Goal: Task Accomplishment & Management: Manage account settings

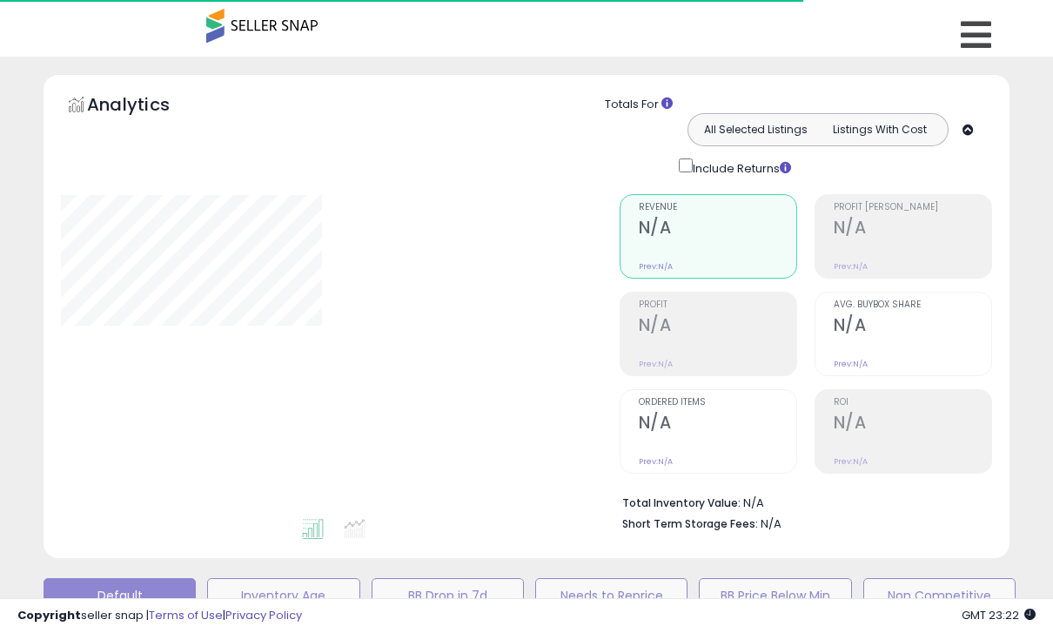
type input "*****"
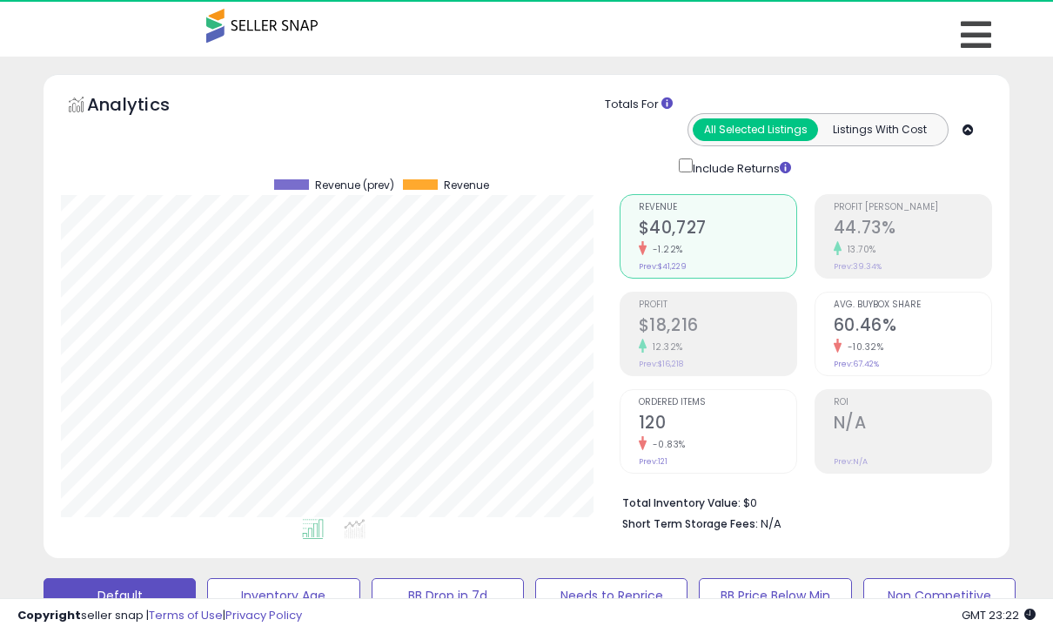
scroll to position [357, 558]
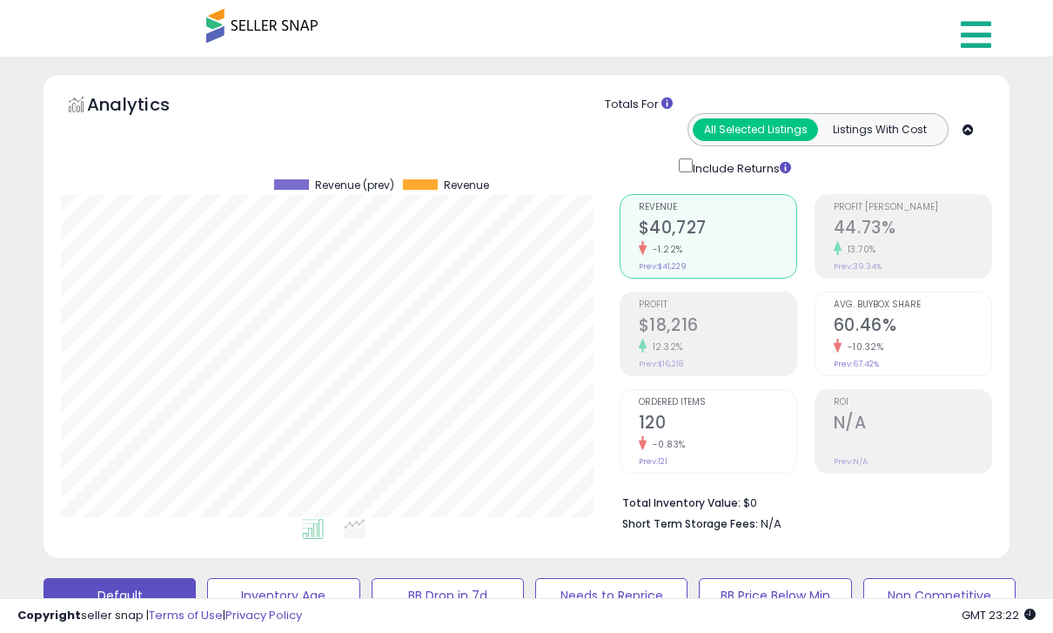
click at [972, 45] on icon at bounding box center [976, 34] width 30 height 35
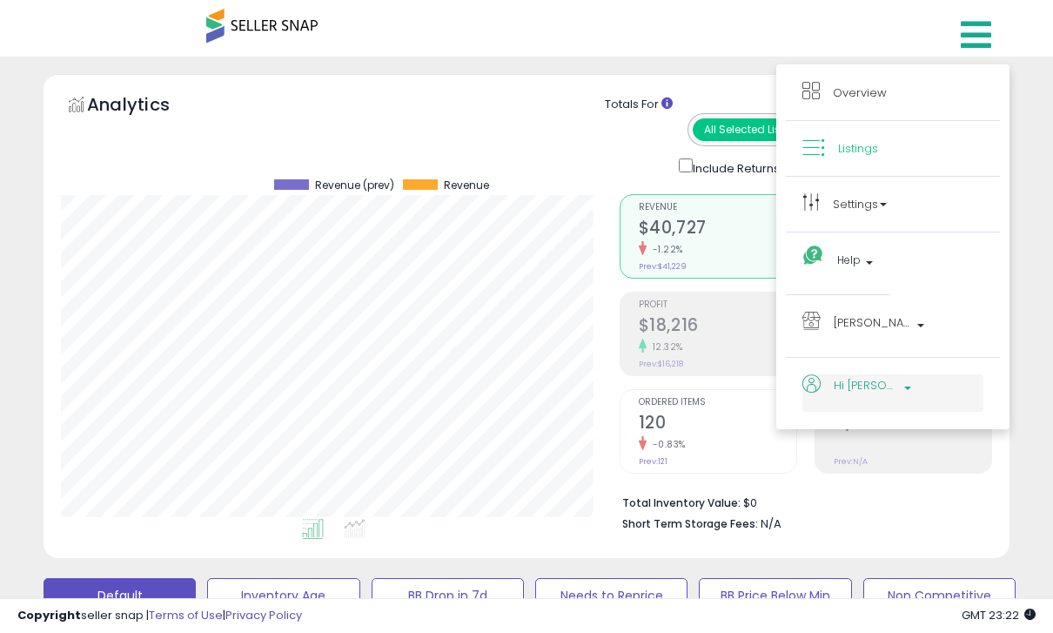
click at [871, 381] on span "Hi [PERSON_NAME]" at bounding box center [866, 385] width 65 height 22
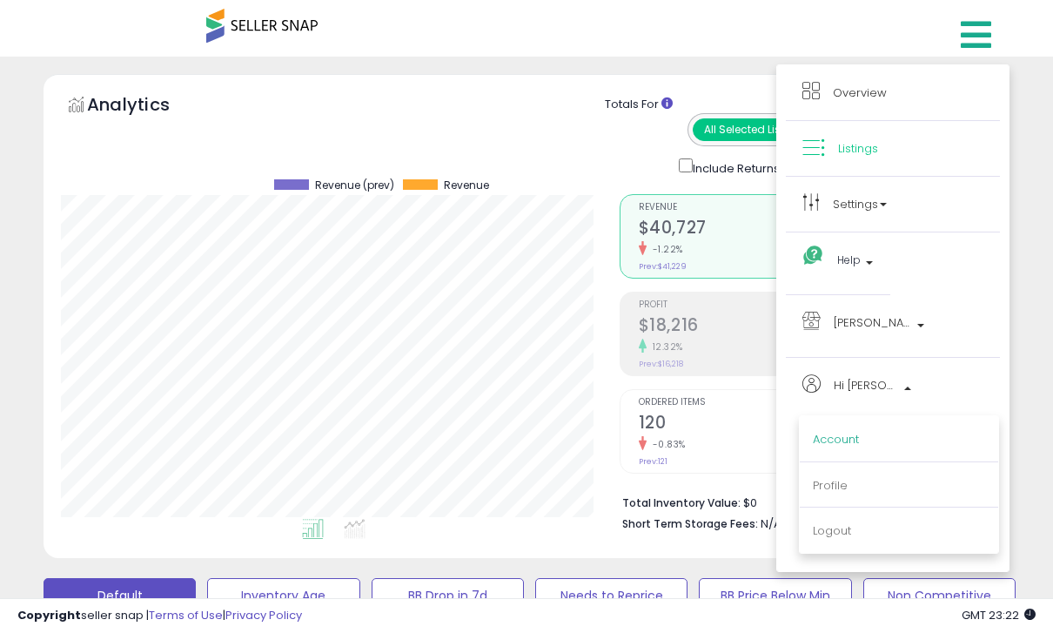
click at [844, 447] on link "Account" at bounding box center [836, 439] width 46 height 17
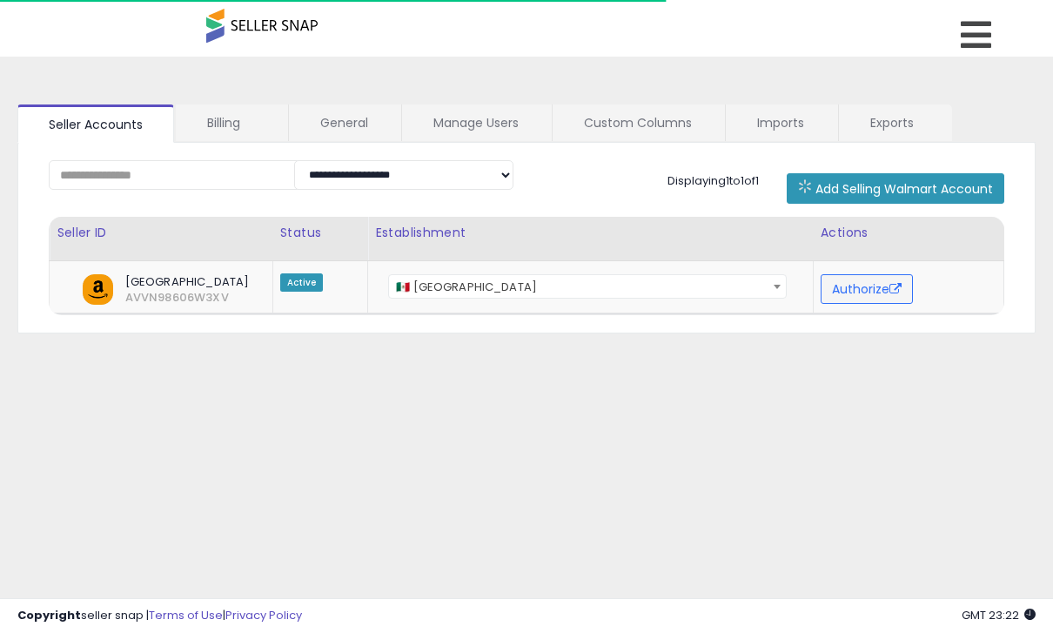
click at [220, 120] on link "Billing" at bounding box center [231, 122] width 111 height 37
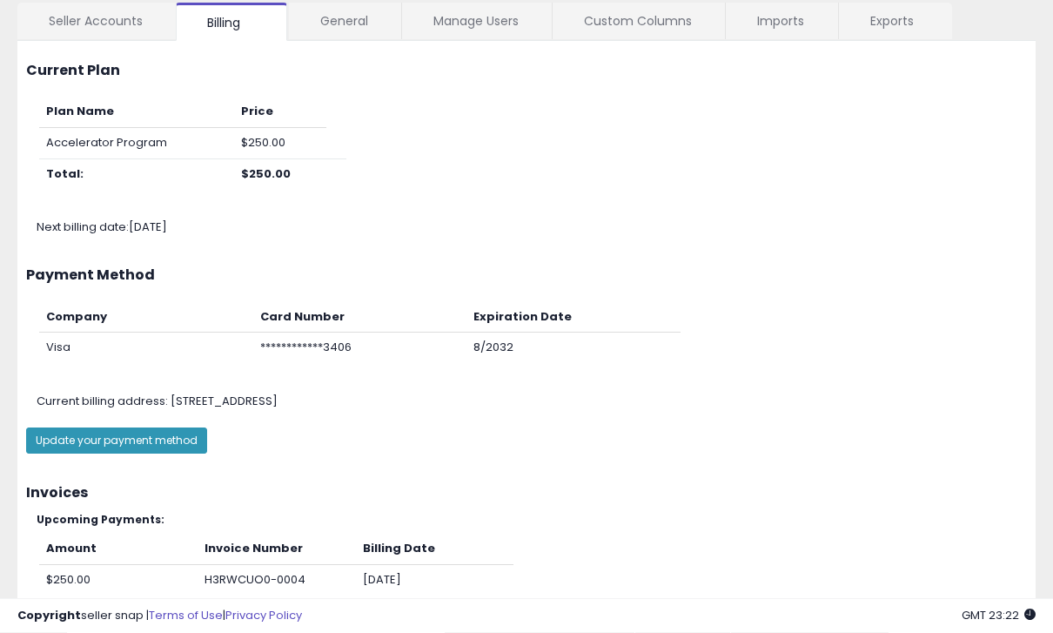
scroll to position [151, 0]
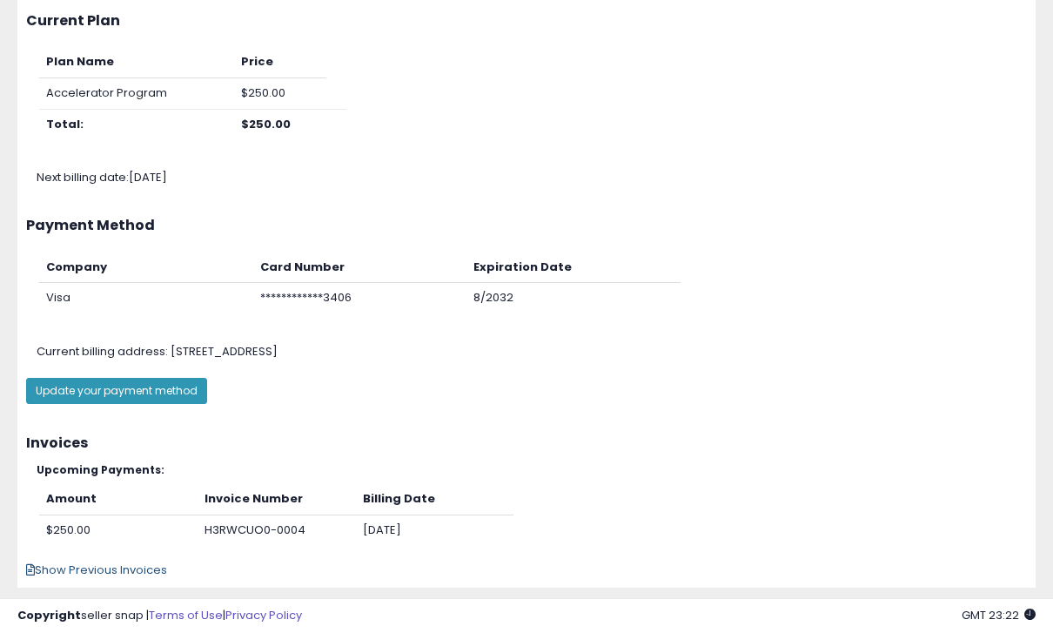
click at [104, 564] on span "Show Previous Invoices" at bounding box center [96, 570] width 141 height 17
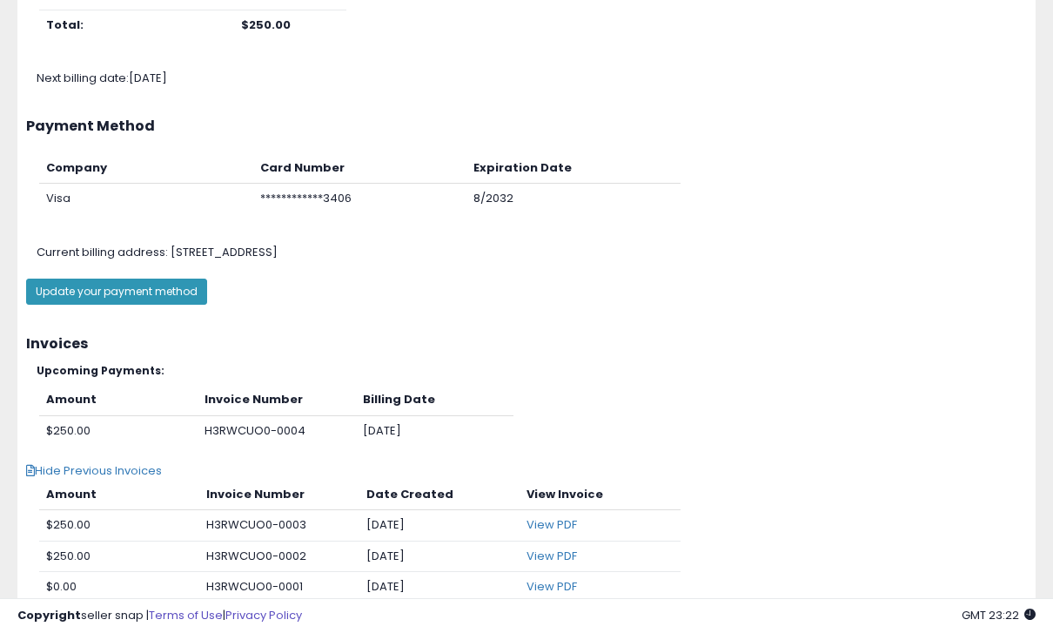
scroll to position [266, 0]
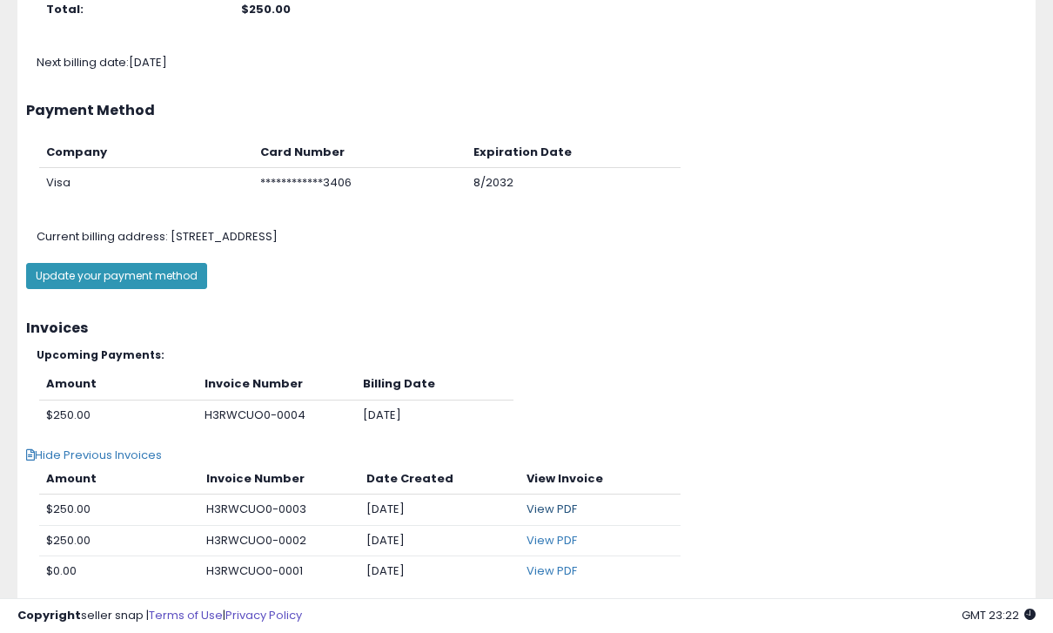
click at [541, 507] on link "View PDF" at bounding box center [552, 509] width 50 height 17
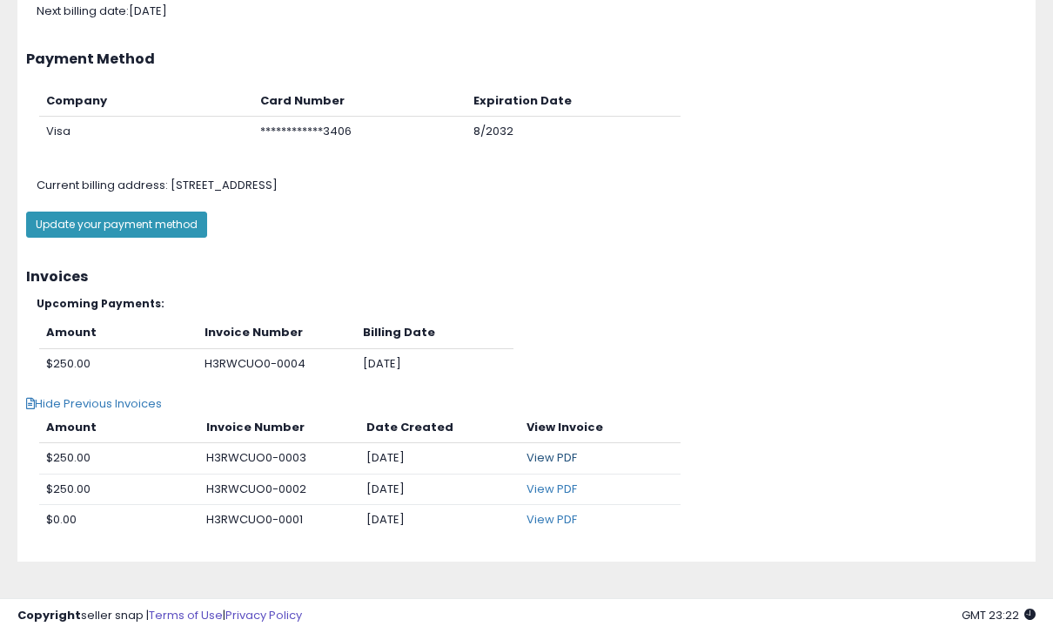
scroll to position [322, 0]
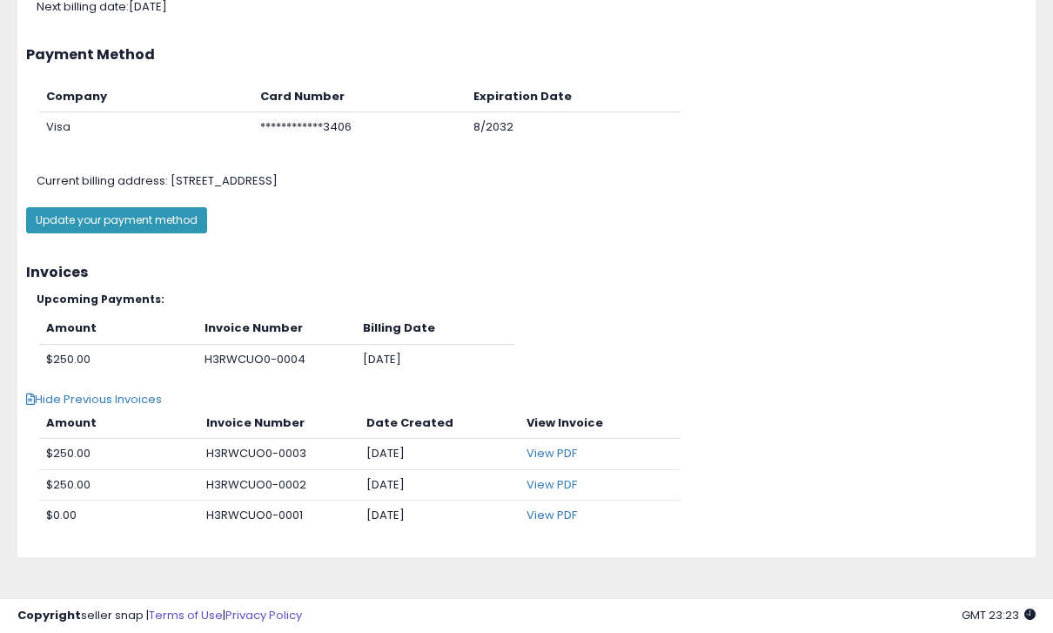
drag, startPoint x: 853, startPoint y: 7, endPoint x: 741, endPoint y: 353, distance: 364.2
